Goal: Task Accomplishment & Management: Manage account settings

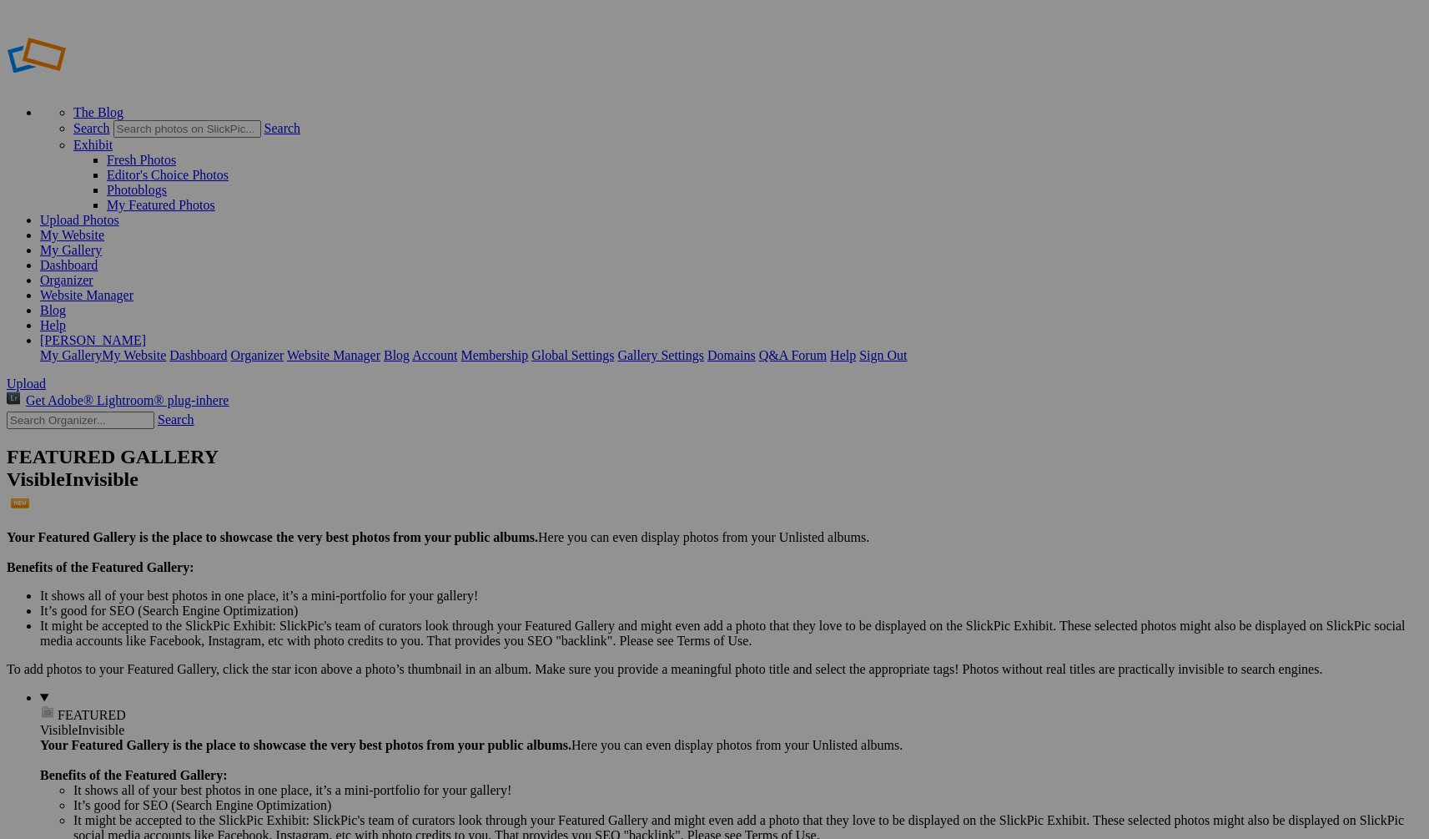
drag, startPoint x: 479, startPoint y: 244, endPoint x: 1198, endPoint y: 644, distance: 823.3
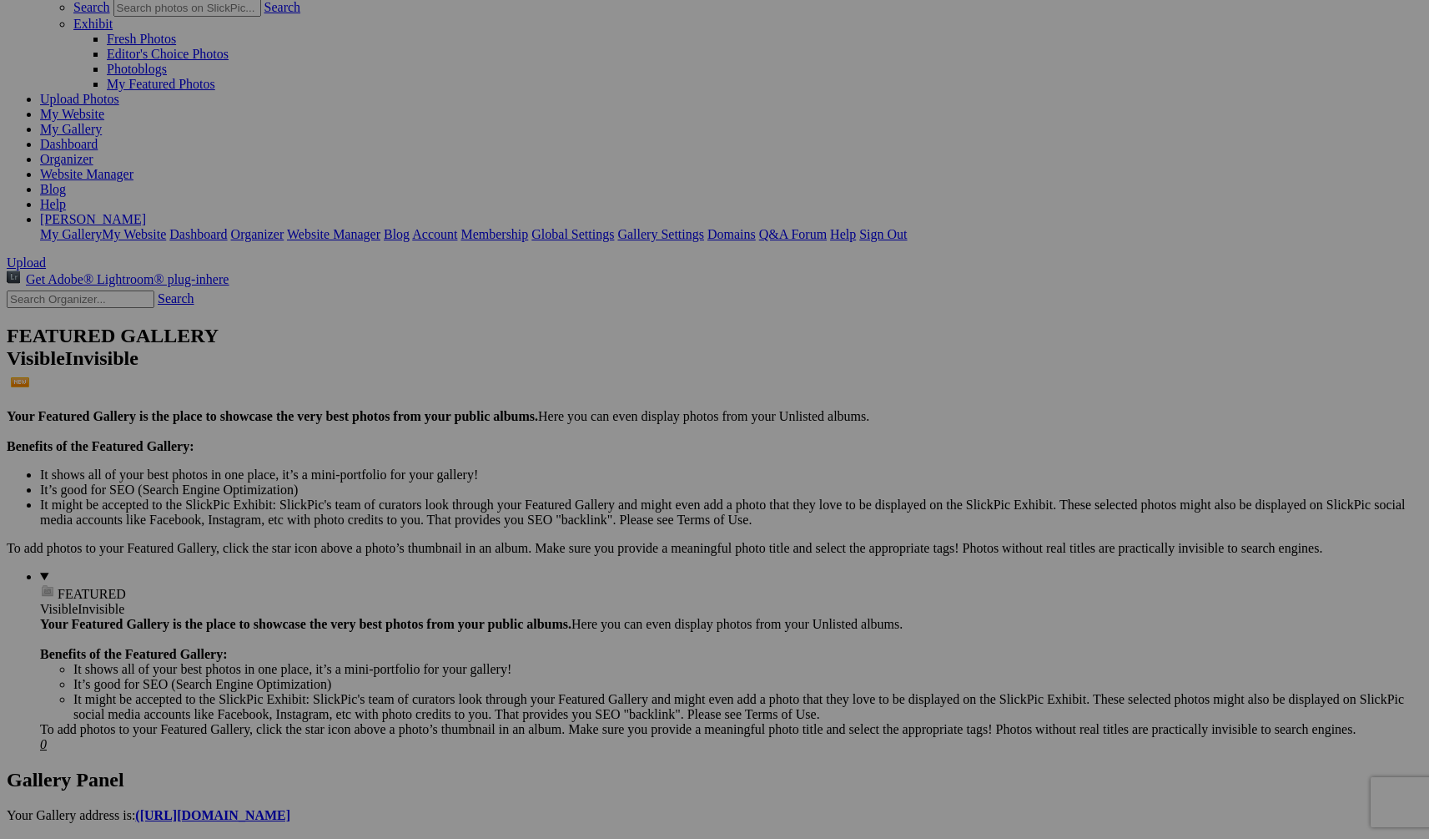
scroll to position [432, 0]
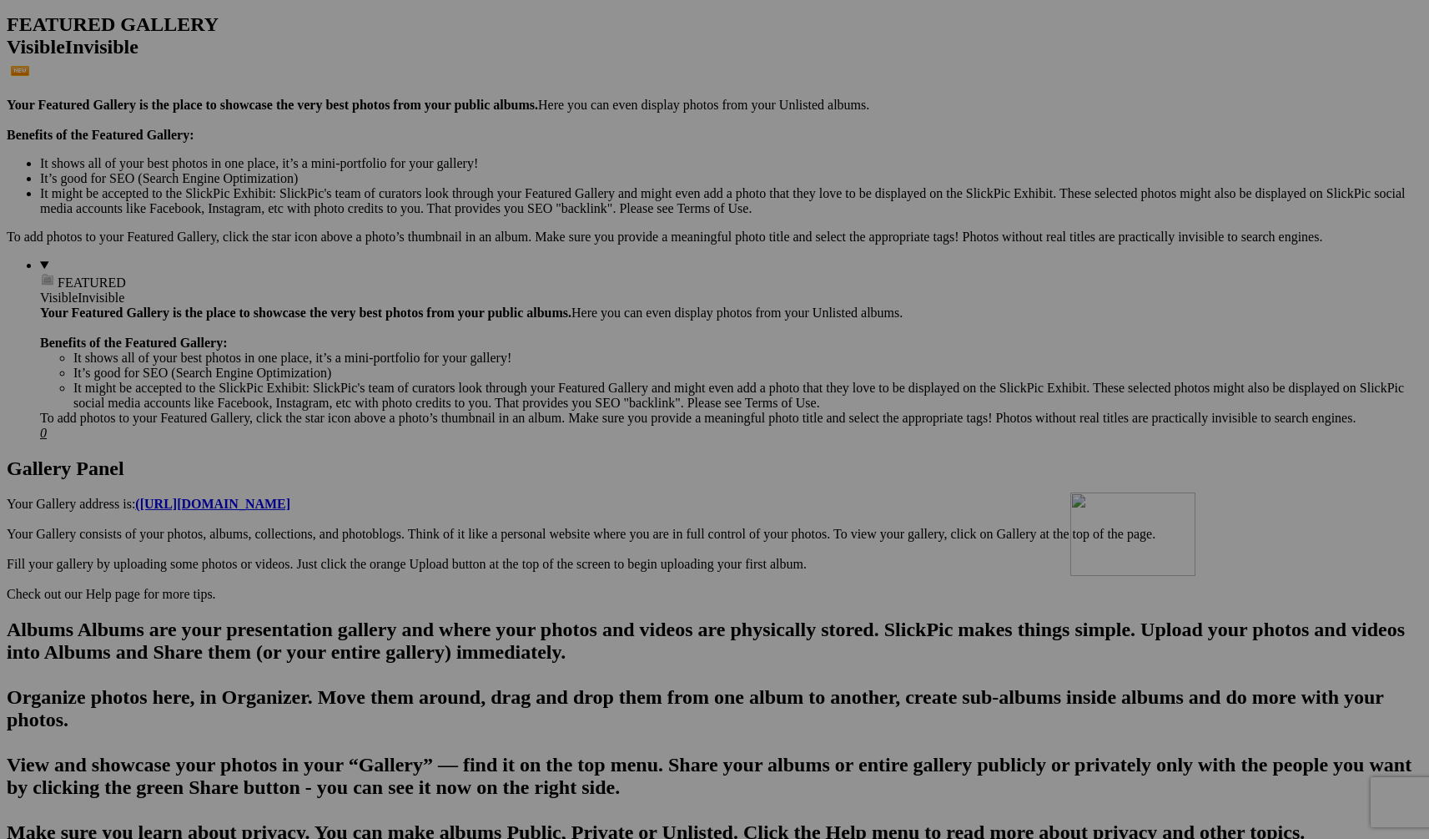
drag, startPoint x: 1184, startPoint y: 267, endPoint x: 1311, endPoint y: 638, distance: 391.6
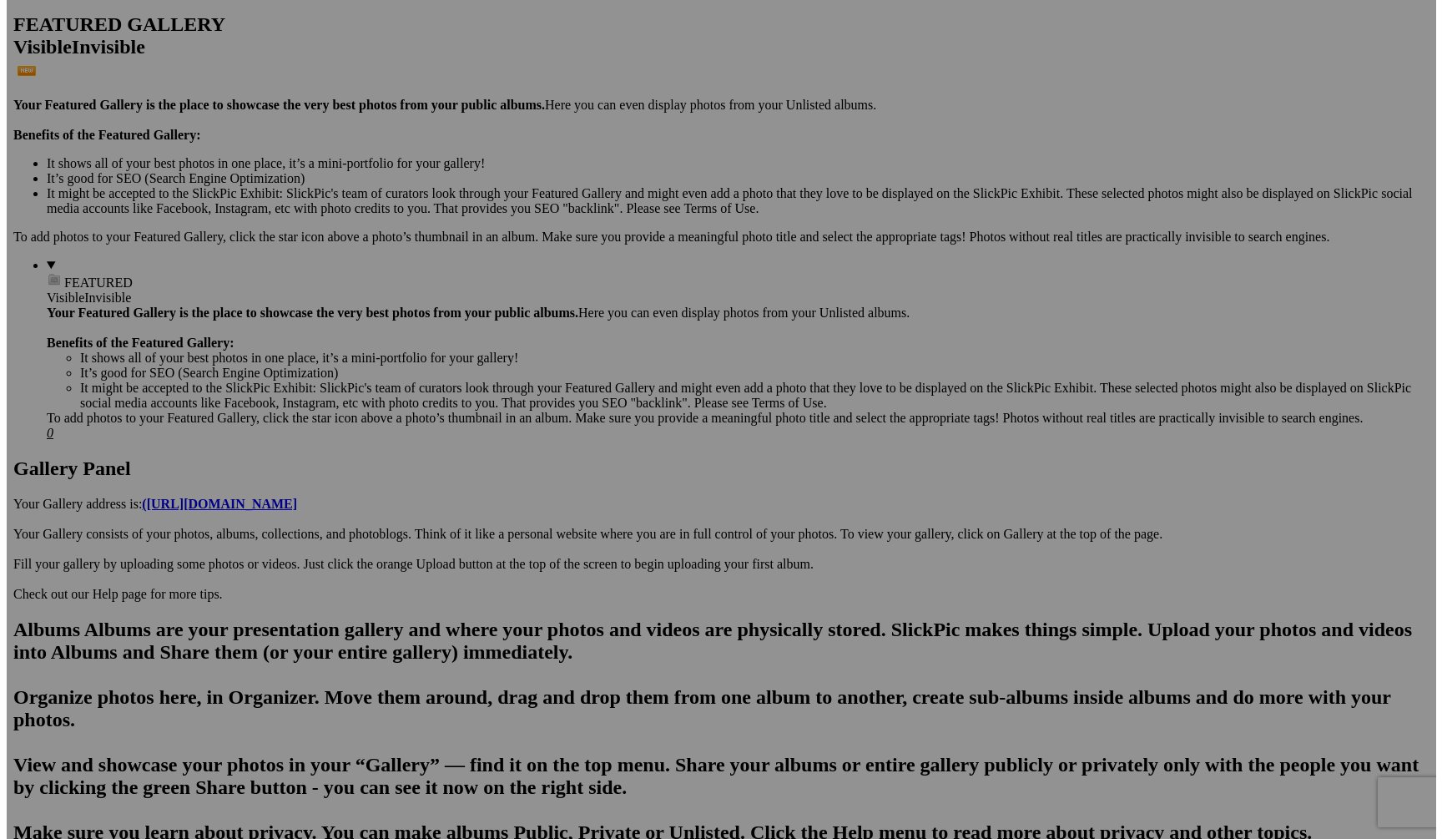
scroll to position [687, 0]
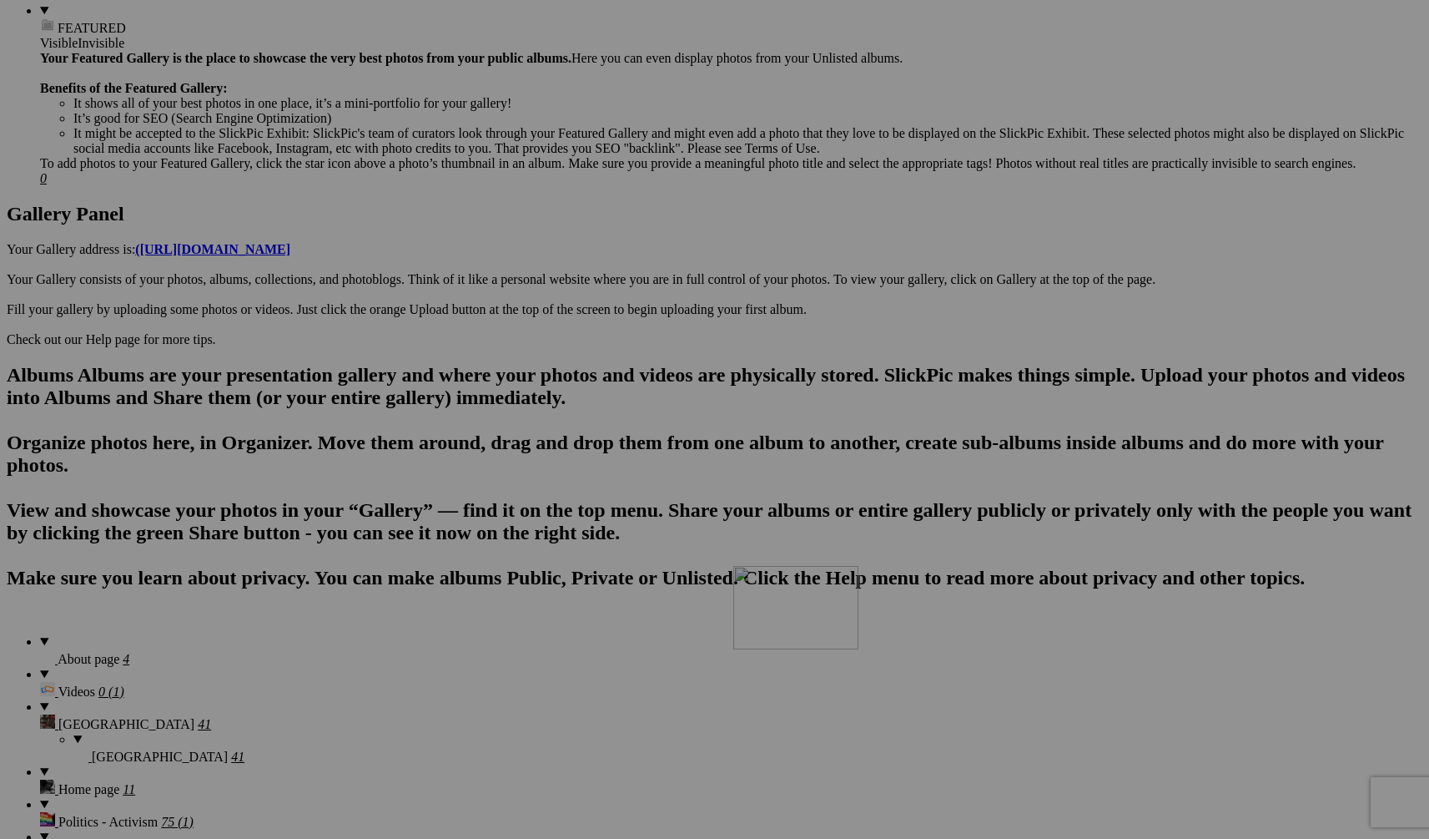
drag, startPoint x: 1237, startPoint y: 475, endPoint x: 974, endPoint y: 711, distance: 353.4
drag, startPoint x: 1185, startPoint y: 452, endPoint x: 840, endPoint y: 648, distance: 396.5
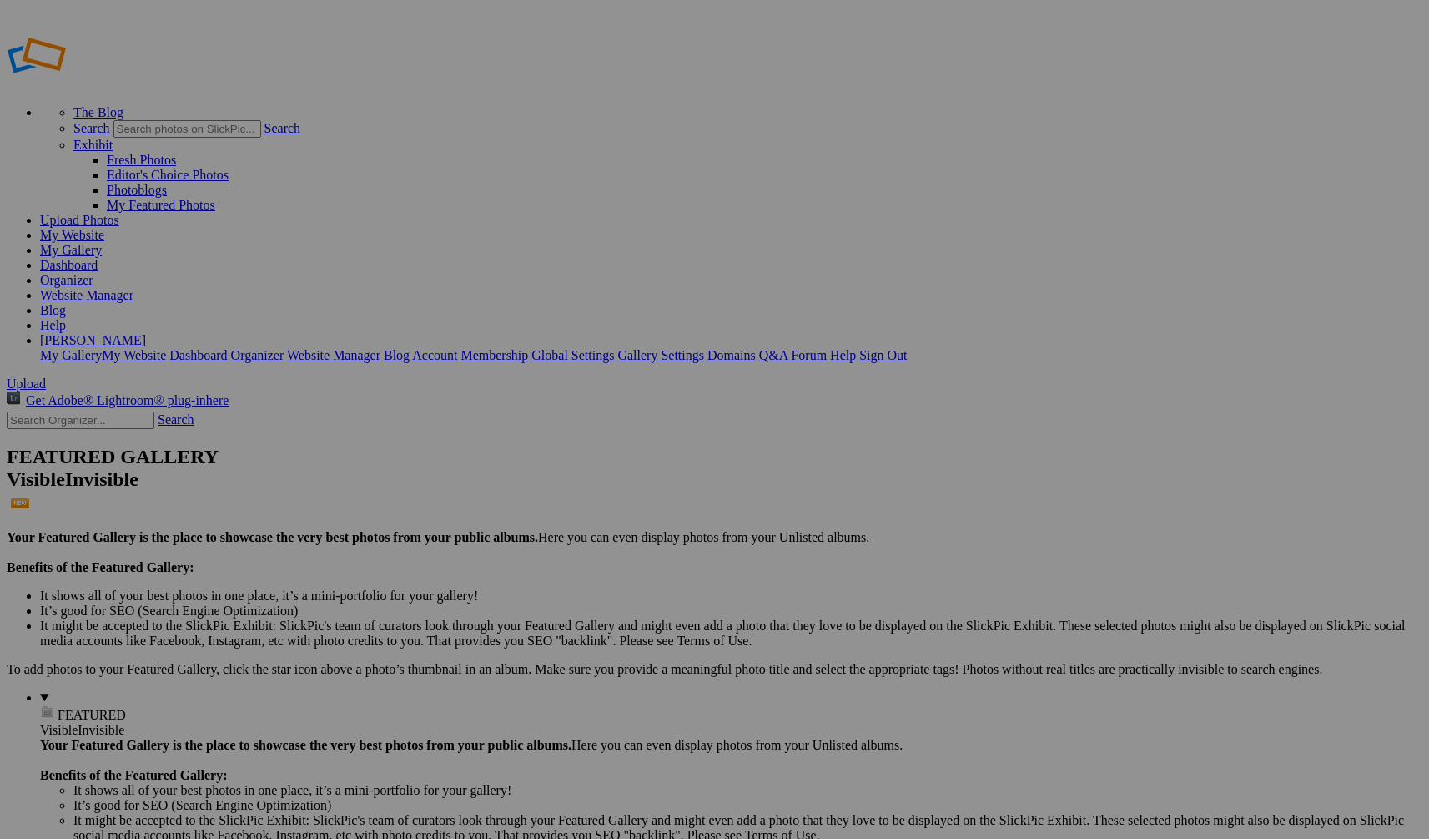
drag, startPoint x: 482, startPoint y: 277, endPoint x: 270, endPoint y: 630, distance: 411.7
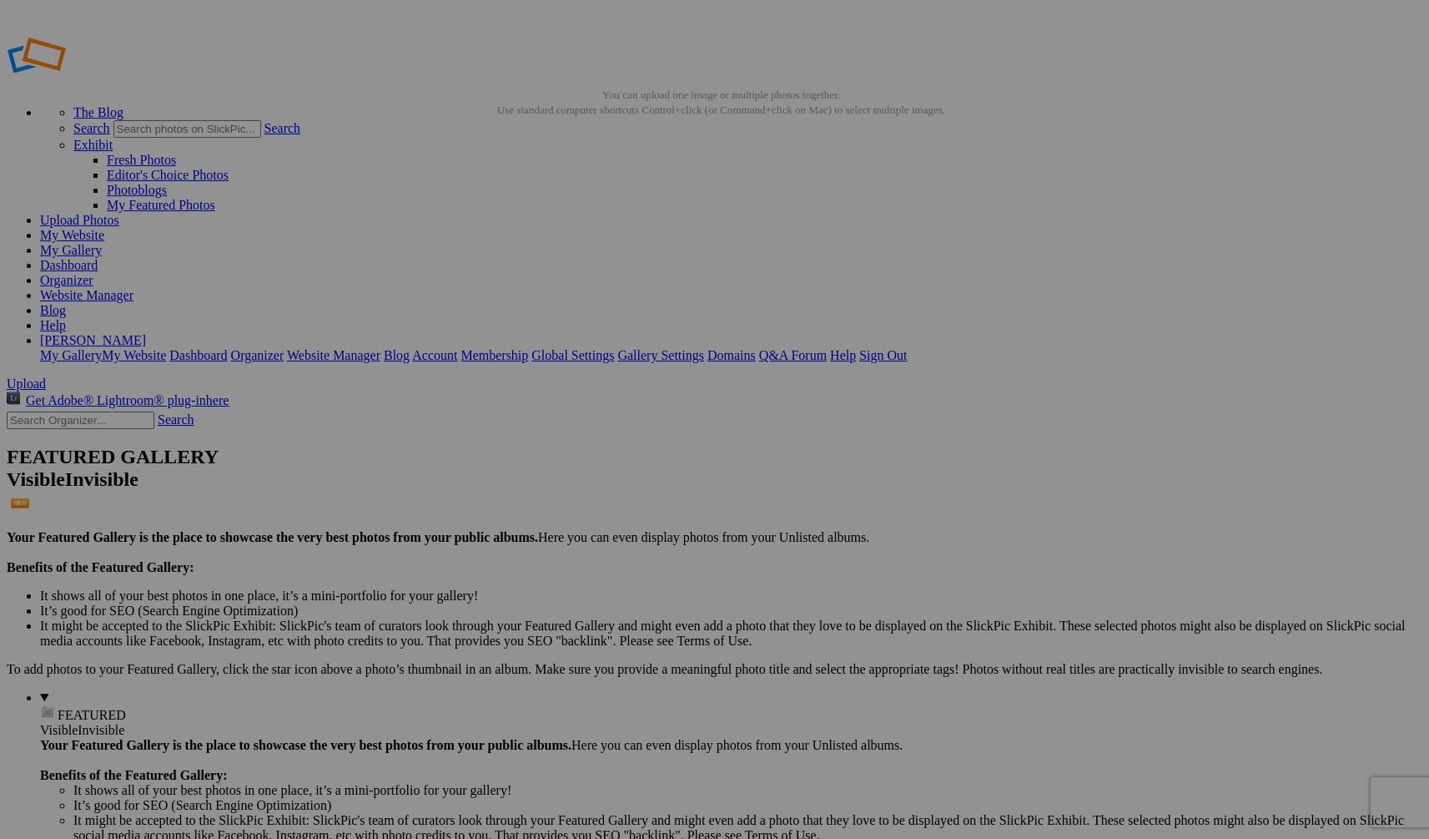
drag, startPoint x: 1301, startPoint y: 517, endPoint x: 1427, endPoint y: 514, distance: 126.0
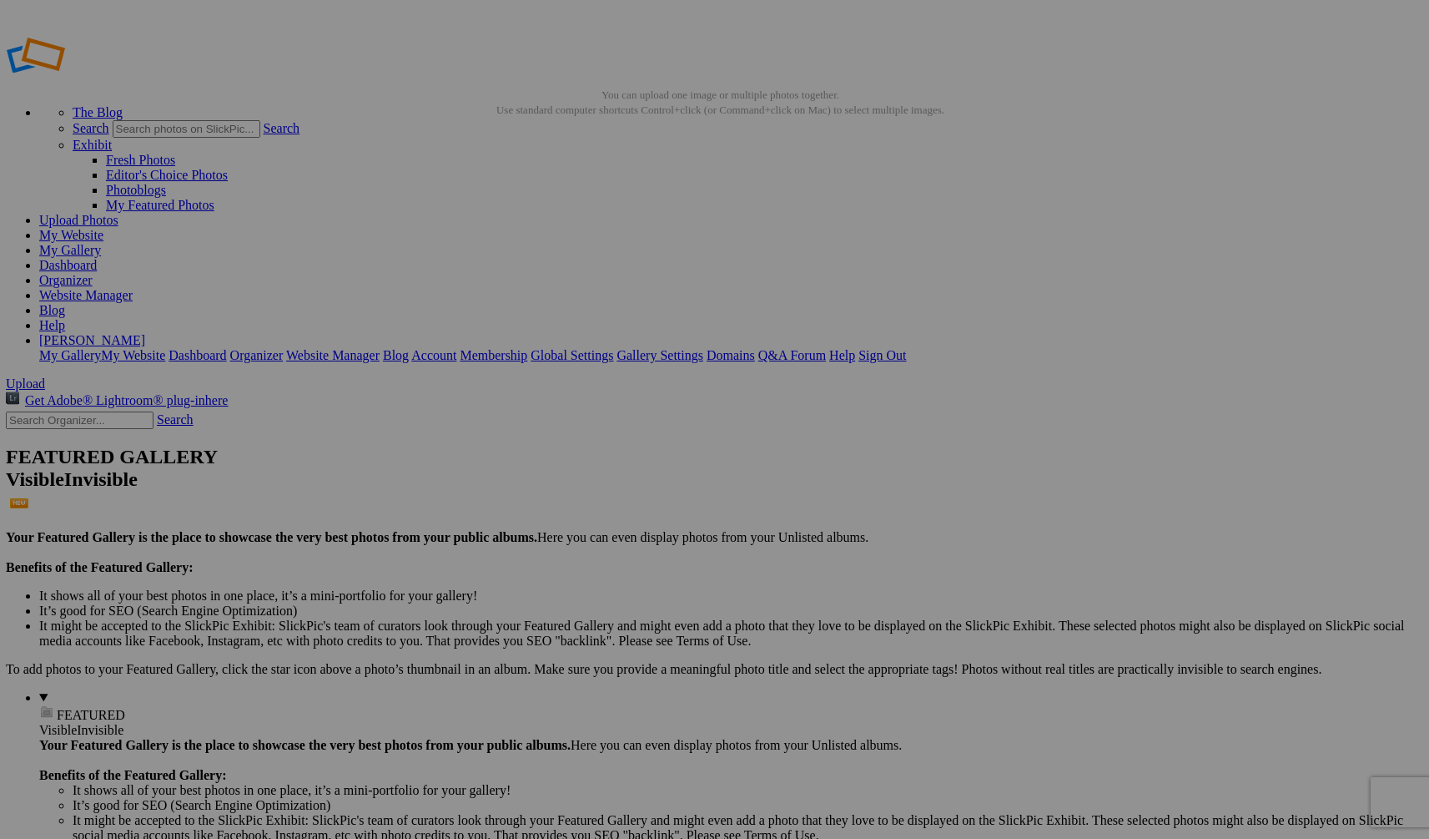
drag, startPoint x: 376, startPoint y: 731, endPoint x: 211, endPoint y: 733, distance: 164.4
paste input "eserve de [GEOGRAPHIC_DATA], [GEOGRAPHIC_DATA]"
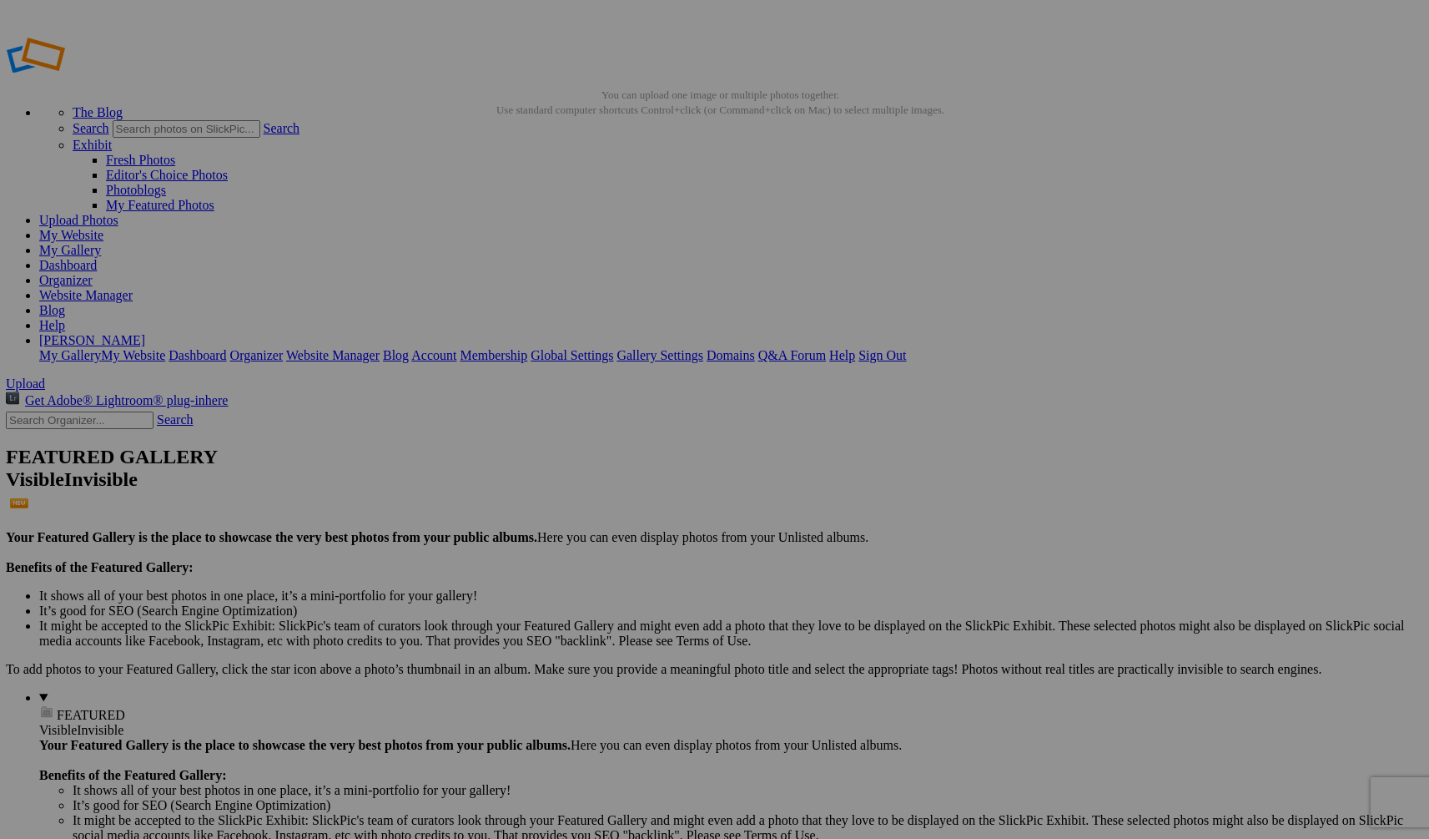
type input "eserve de [GEOGRAPHIC_DATA], [GEOGRAPHIC_DATA]"
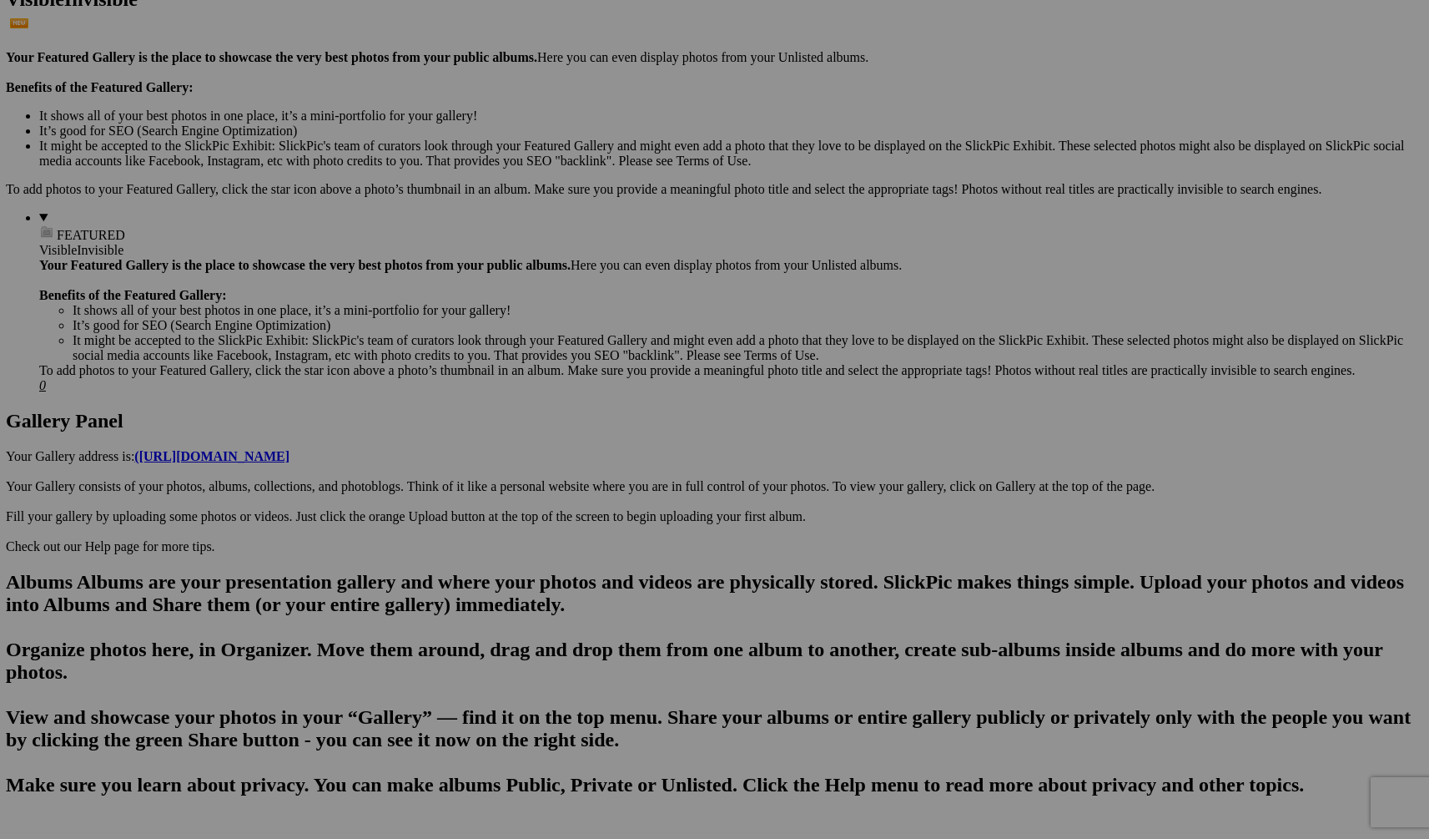
scroll to position [687, 1]
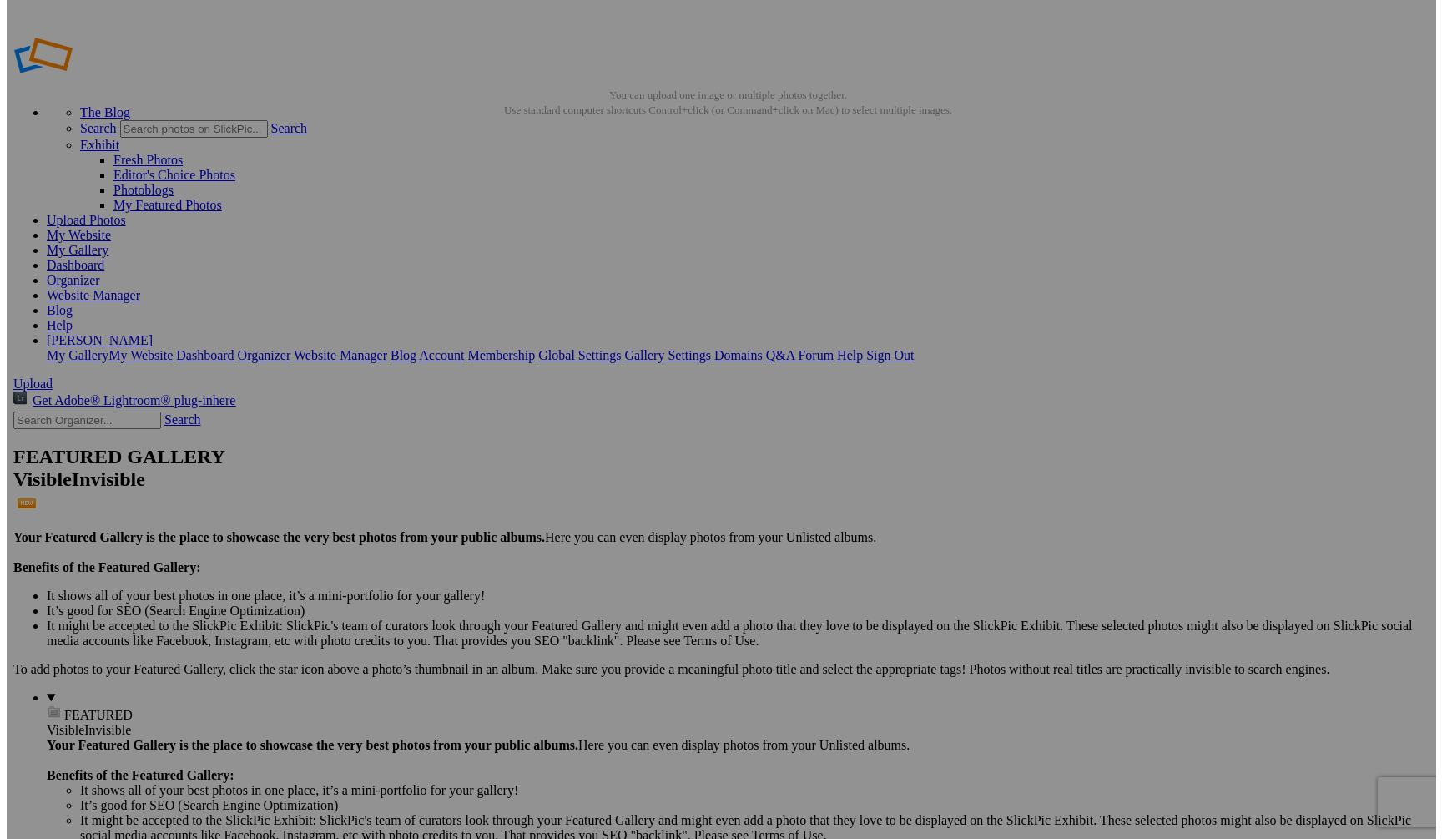
scroll to position [687, 0]
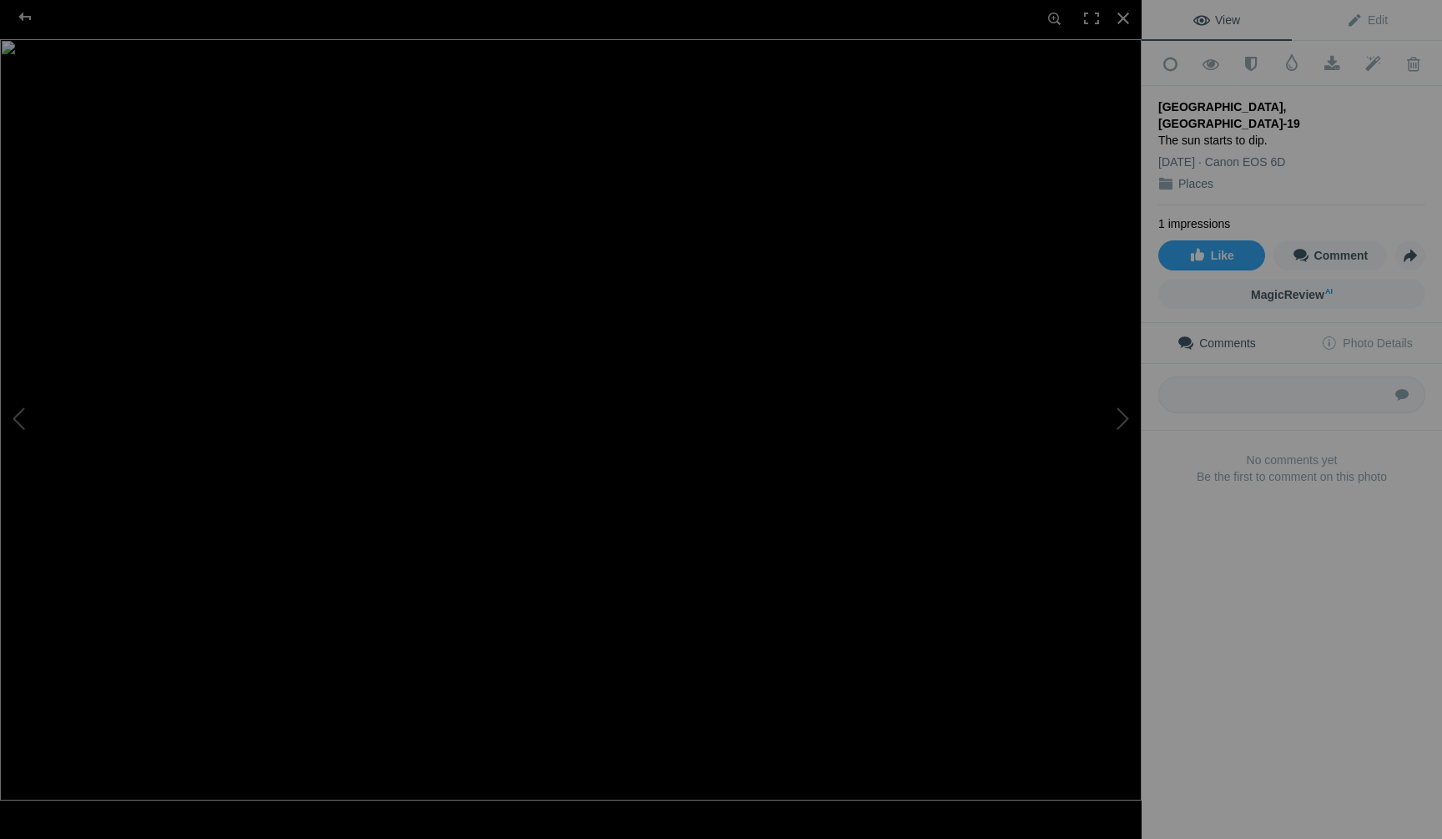
click at [1264, 129] on div "Willemstad, Curaçao-19 The sun starts to dip. Apr 19, 2014 Canon EOS 6D Places" at bounding box center [1291, 145] width 267 height 119
click at [1262, 132] on div "The sun starts to dip." at bounding box center [1291, 140] width 267 height 17
drag, startPoint x: 1259, startPoint y: 120, endPoint x: 1150, endPoint y: 120, distance: 109.3
click at [1150, 120] on div "Add to Quick Collection Remove from Quick Collection Hide from Public View Unhi…" at bounding box center [1292, 290] width 300 height 499
click at [1348, 154] on div "Apr 19, 2014 Canon EOS 6D" at bounding box center [1291, 165] width 267 height 22
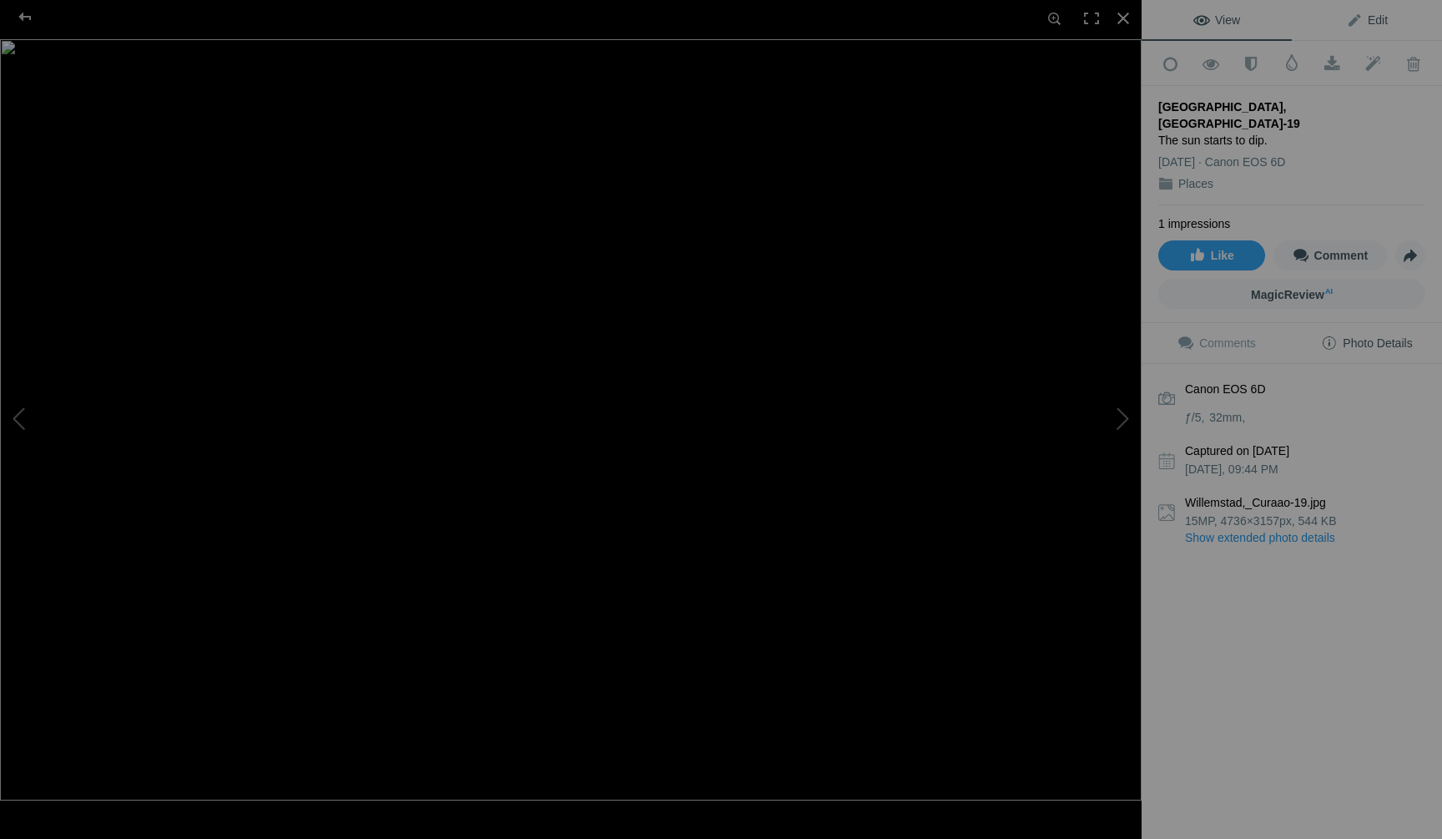
click at [1348, 25] on span "Edit" at bounding box center [1367, 19] width 42 height 13
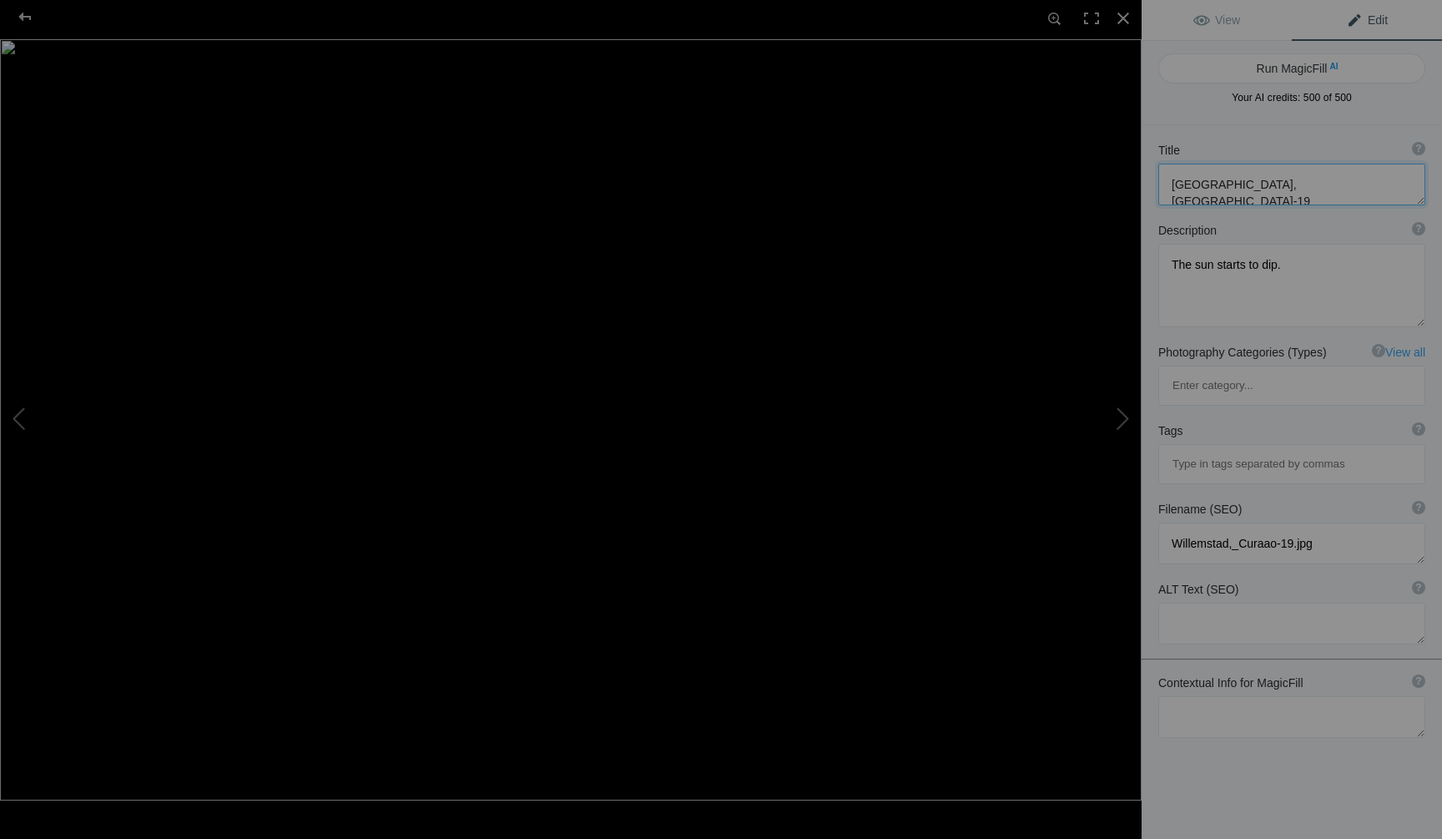
click at [1314, 189] on textarea at bounding box center [1291, 185] width 267 height 42
type textarea "[GEOGRAPHIC_DATA], [GEOGRAPHIC_DATA]"
drag, startPoint x: 1300, startPoint y: 276, endPoint x: 1148, endPoint y: 264, distance: 152.4
click at [1148, 264] on div "Description ? By adding more context around images, results can become much mor…" at bounding box center [1292, 275] width 300 height 122
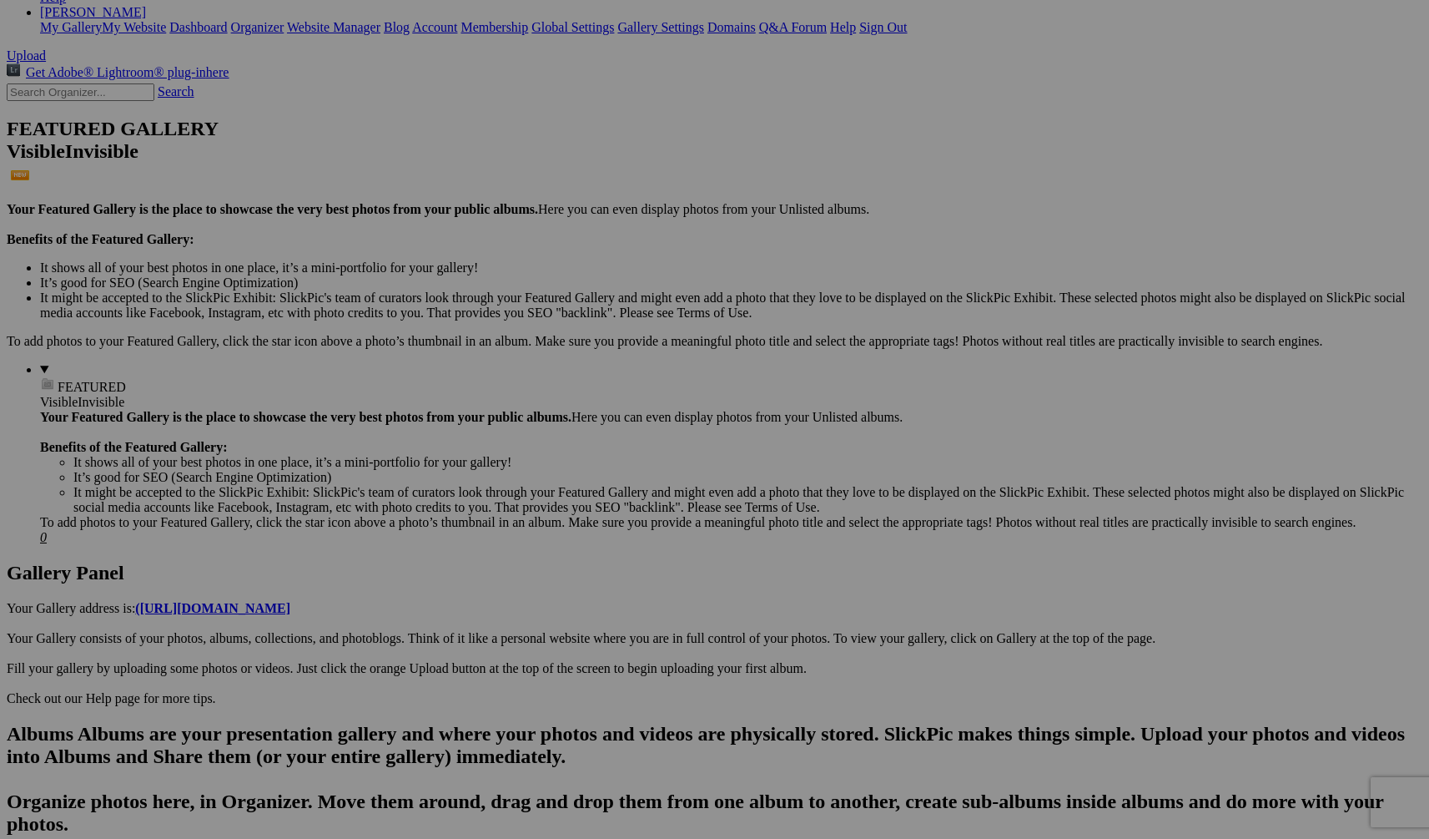
scroll to position [687, 0]
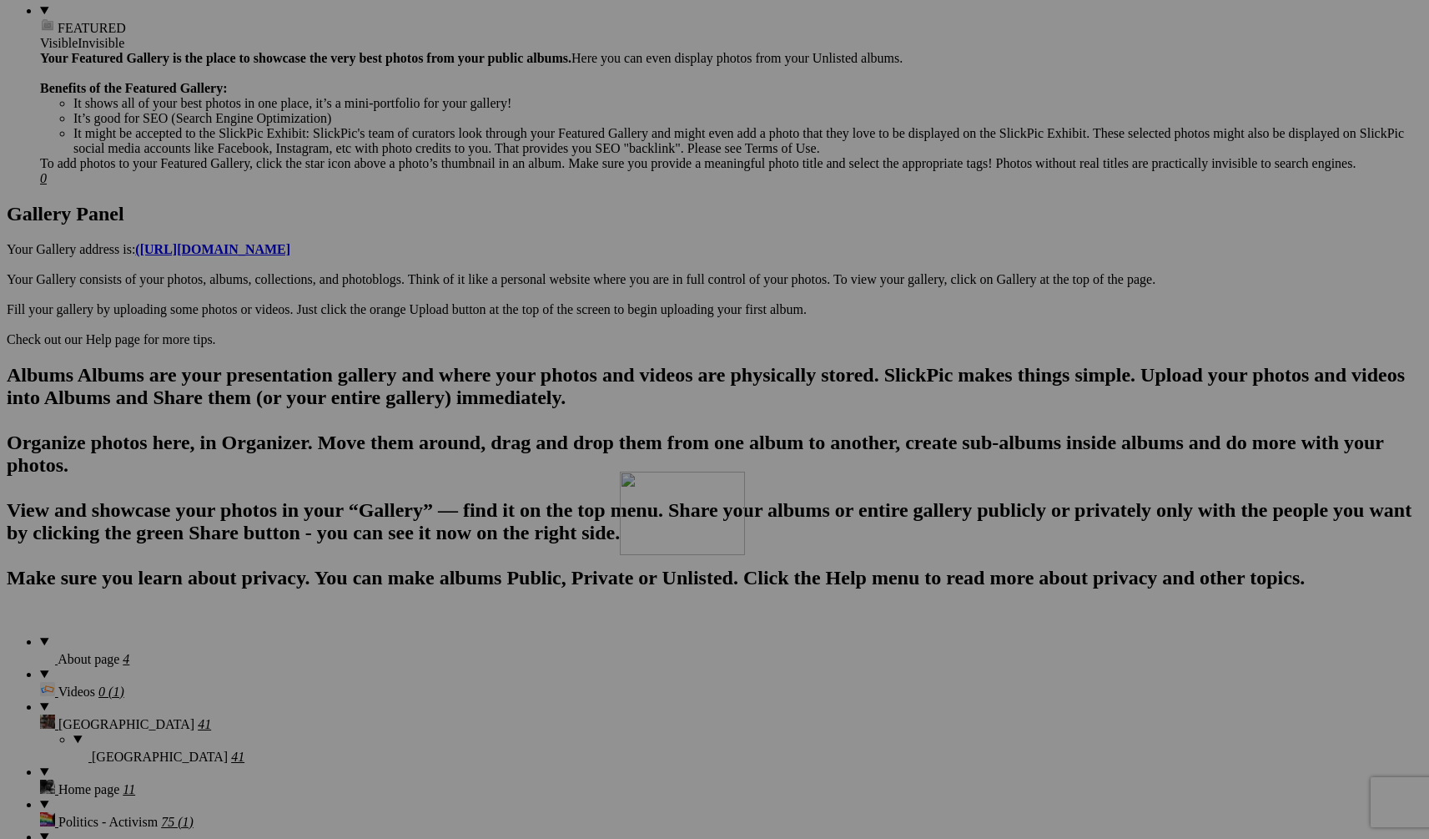
drag, startPoint x: 1027, startPoint y: 616, endPoint x: 860, endPoint y: 617, distance: 167.7
